Goal: Book appointment/travel/reservation

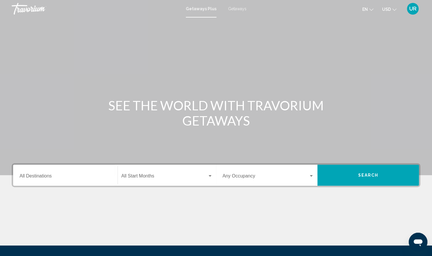
click at [239, 9] on span "Getaways" at bounding box center [237, 8] width 18 height 5
click at [27, 176] on input "Destination All Destinations" at bounding box center [66, 176] width 92 height 5
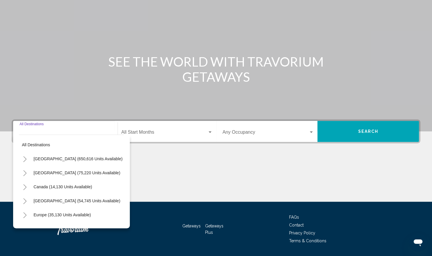
scroll to position [61, 0]
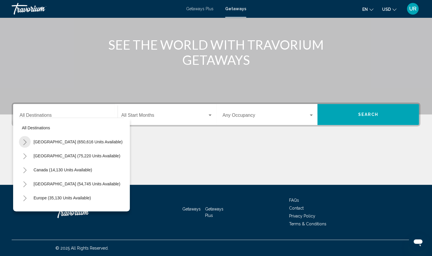
click at [25, 144] on icon "Toggle United States (650,616 units available)" at bounding box center [25, 142] width 4 height 6
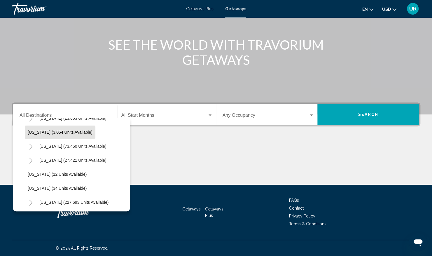
scroll to position [40, 0]
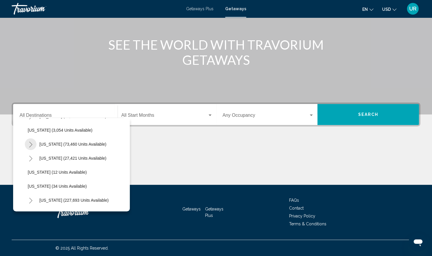
click at [29, 146] on icon "Toggle California (73,460 units available)" at bounding box center [31, 144] width 4 height 6
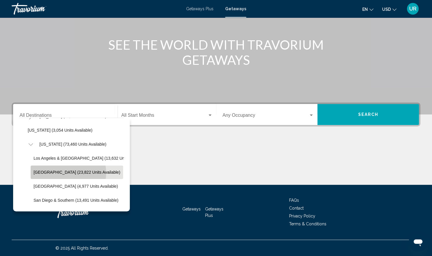
click at [68, 172] on span "[GEOGRAPHIC_DATA] (23,822 units available)" at bounding box center [77, 172] width 87 height 5
type input "**********"
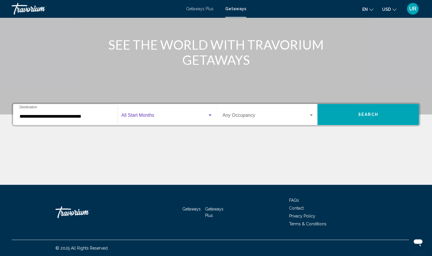
click at [209, 114] on div "Search widget" at bounding box center [209, 115] width 5 height 5
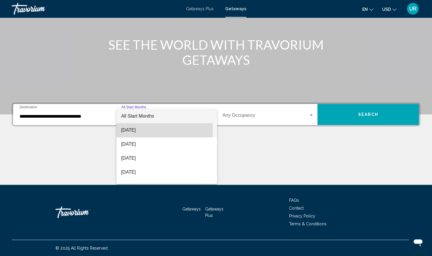
click at [139, 131] on span "[DATE]" at bounding box center [166, 130] width 91 height 14
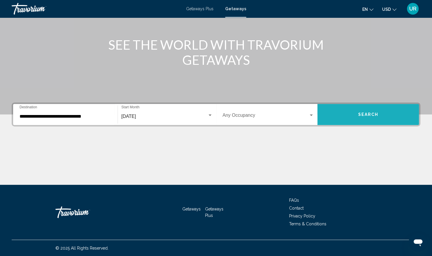
click at [364, 119] on button "Search" at bounding box center [367, 114] width 101 height 21
